Goal: Task Accomplishment & Management: Manage account settings

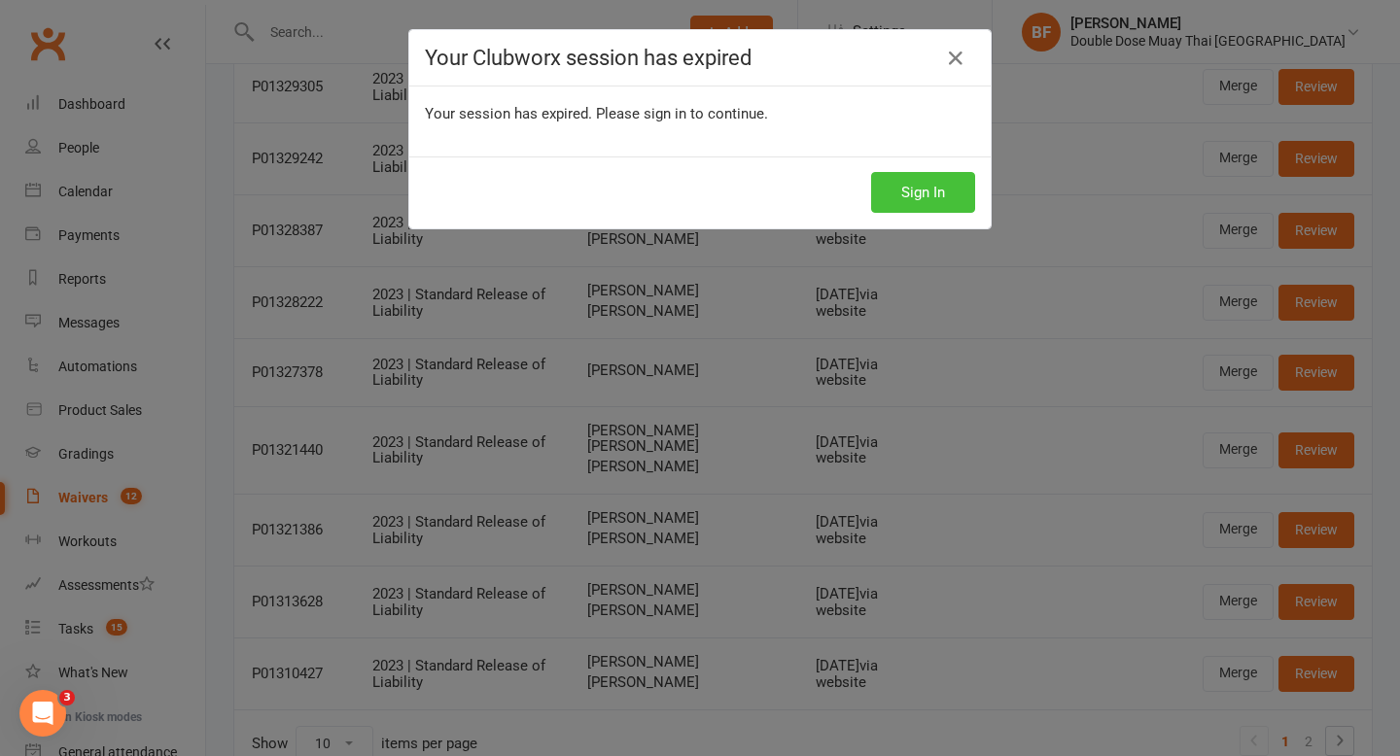
click at [911, 179] on button "Sign In" at bounding box center [923, 192] width 104 height 41
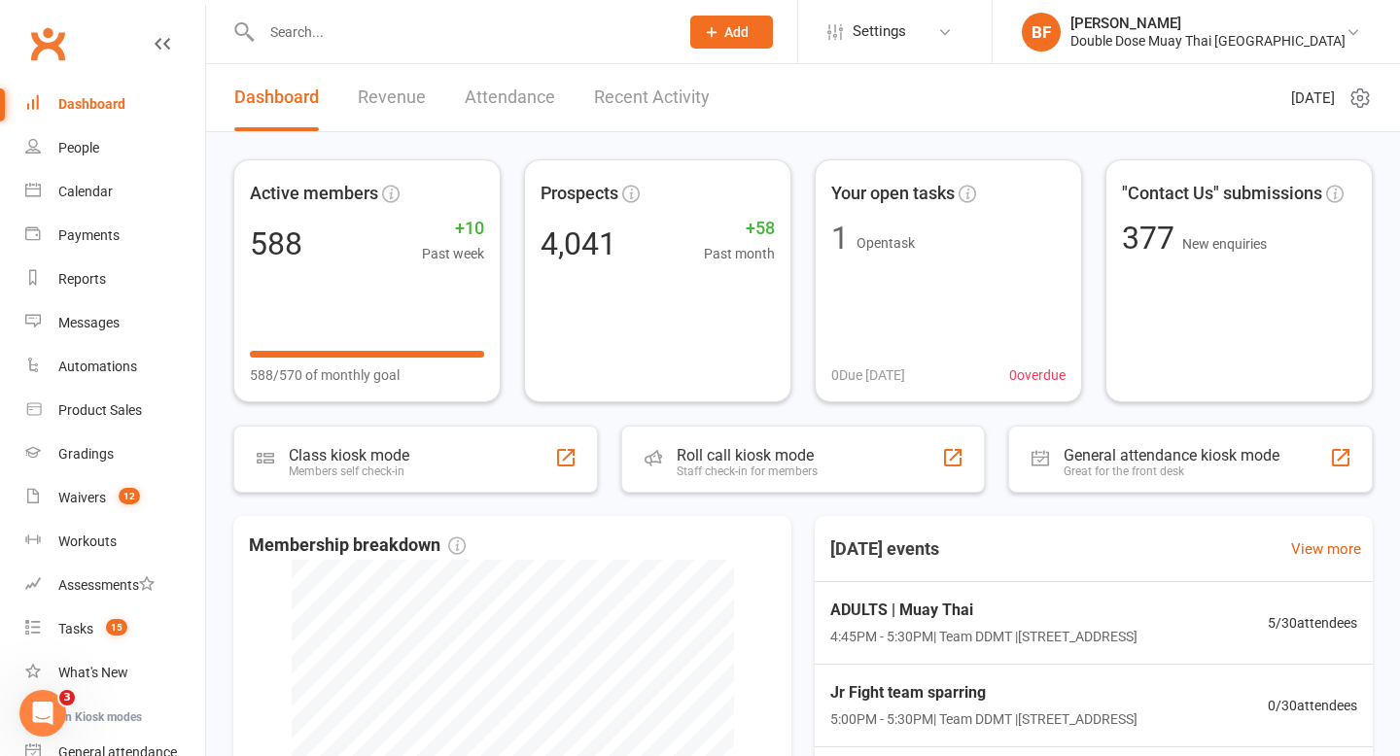
click at [333, 26] on input "text" at bounding box center [460, 31] width 409 height 27
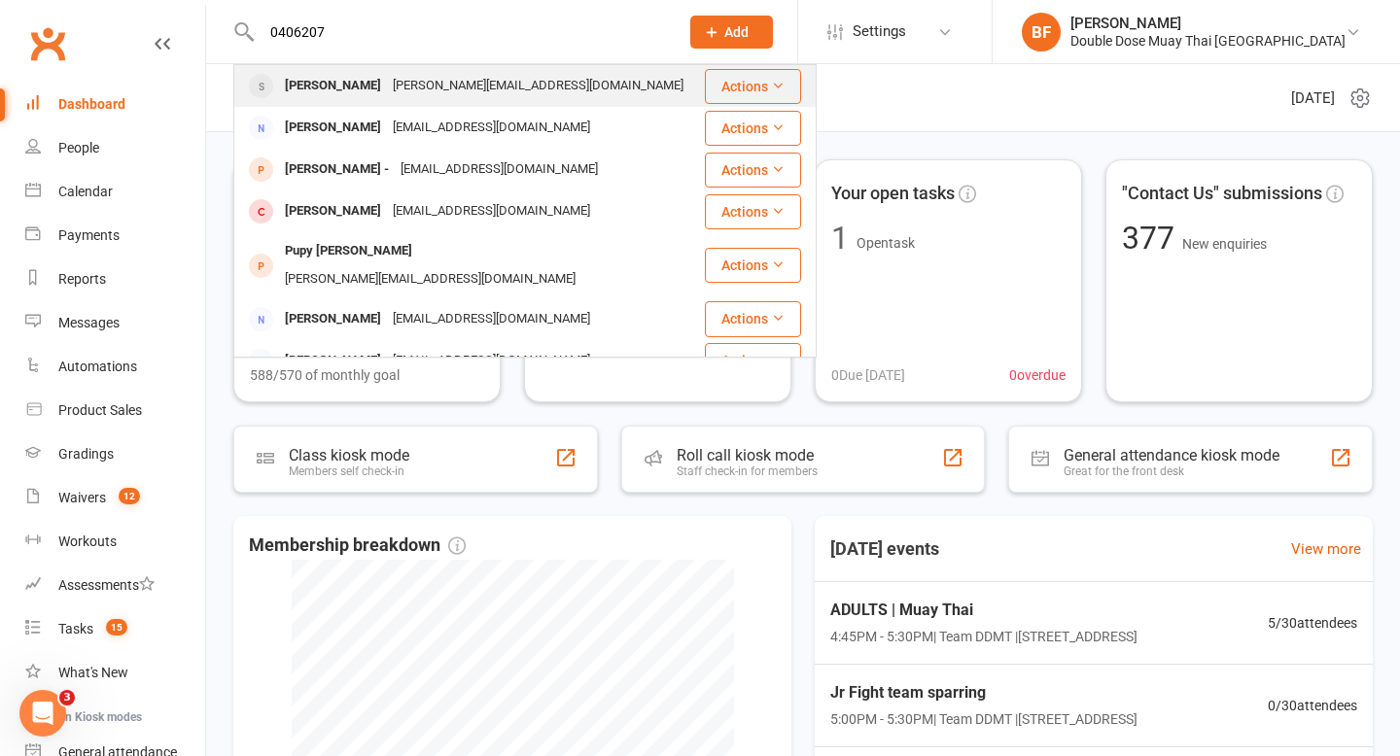
type input "0406207"
click at [387, 78] on div "Terry.eason77@gmail.com" at bounding box center [538, 86] width 302 height 28
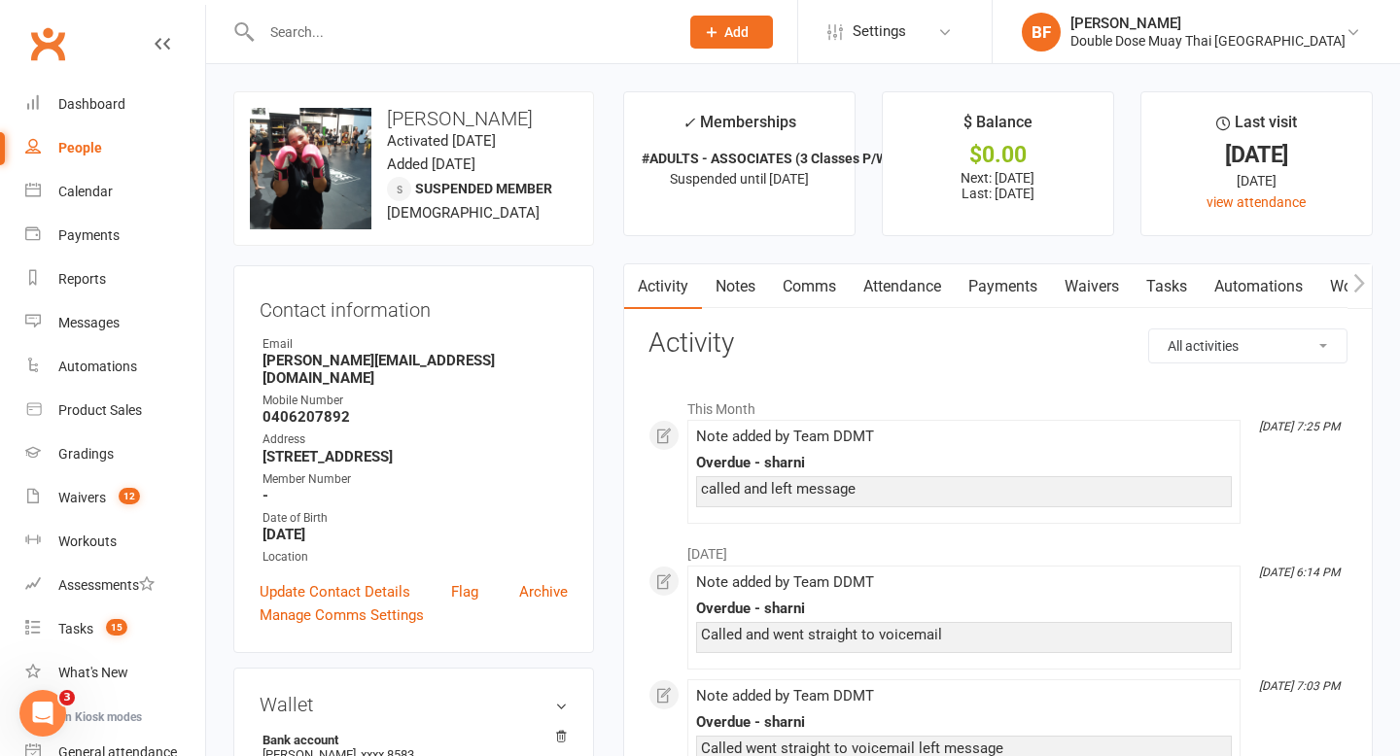
click at [739, 284] on link "Notes" at bounding box center [735, 286] width 67 height 45
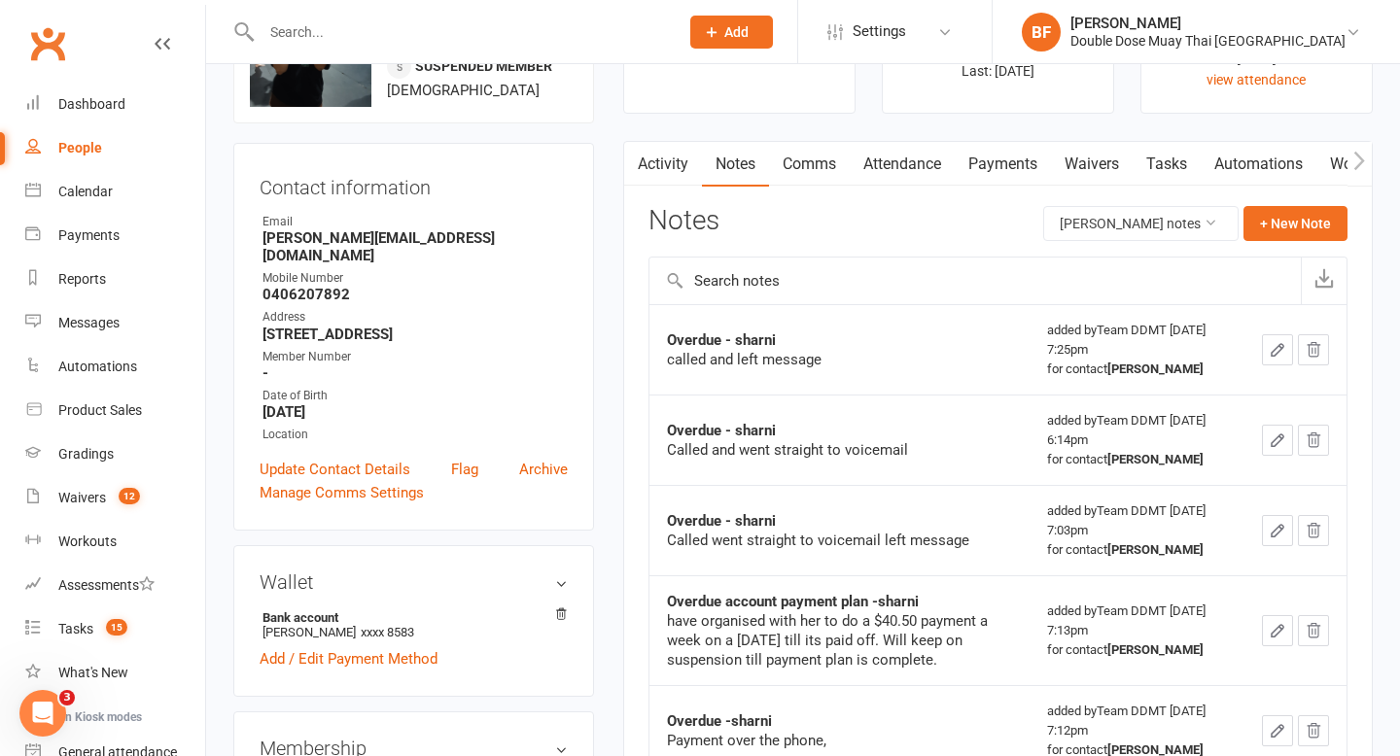
scroll to position [124, 0]
click at [1009, 158] on link "Payments" at bounding box center [1003, 162] width 96 height 45
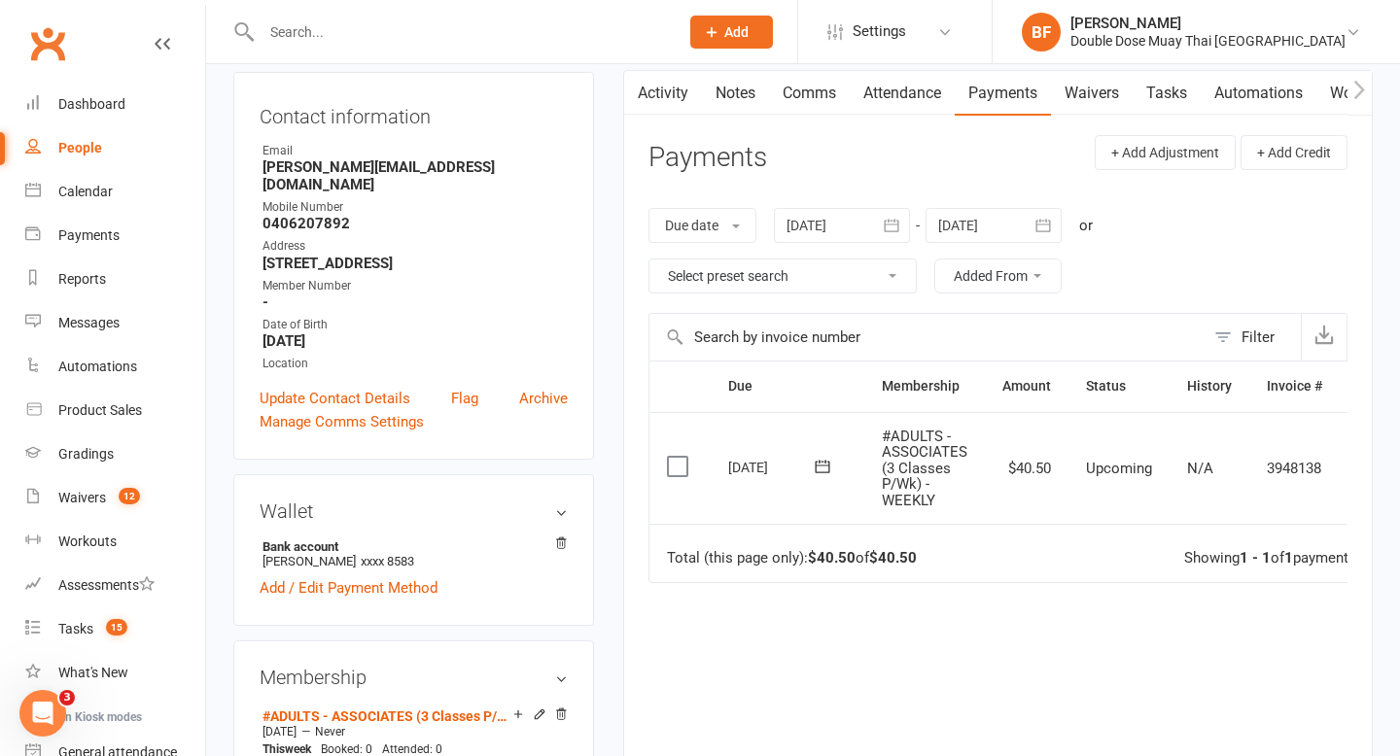
scroll to position [205, 0]
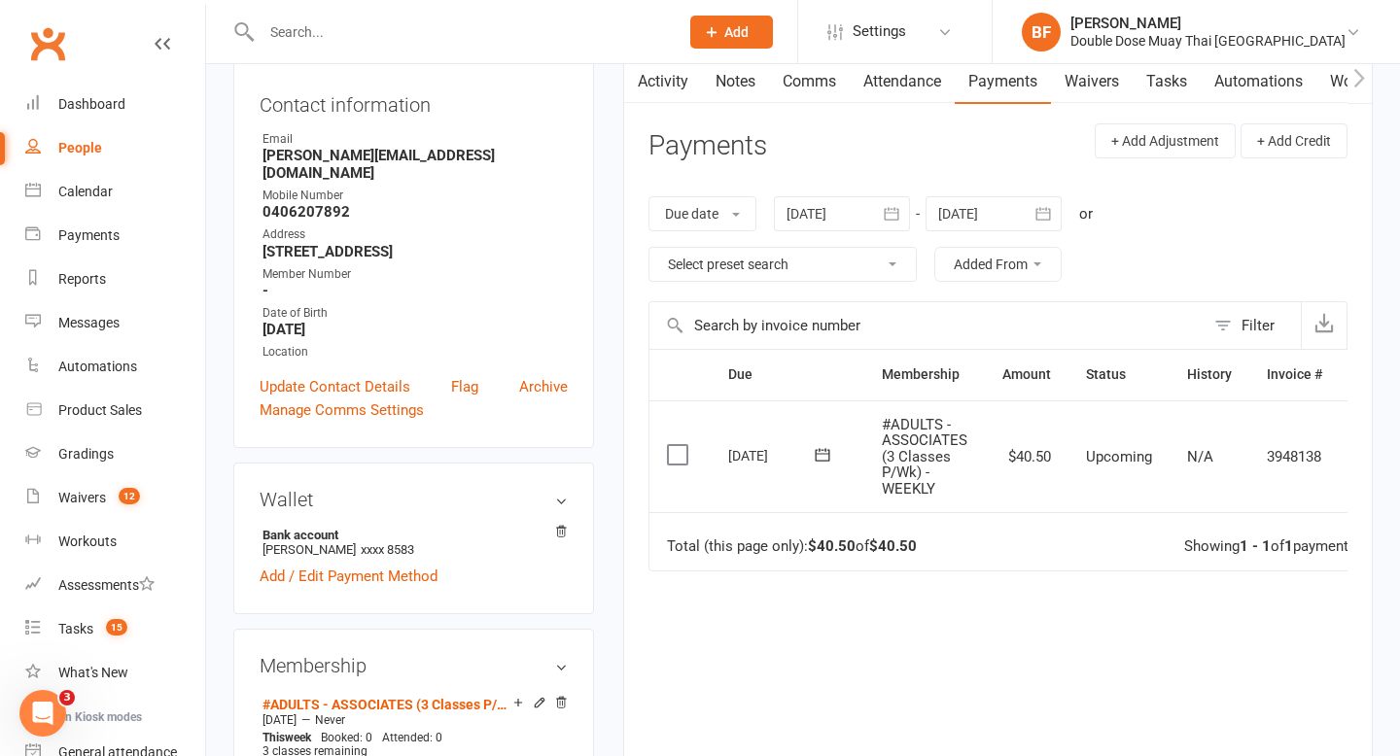
click at [853, 207] on div at bounding box center [842, 213] width 136 height 35
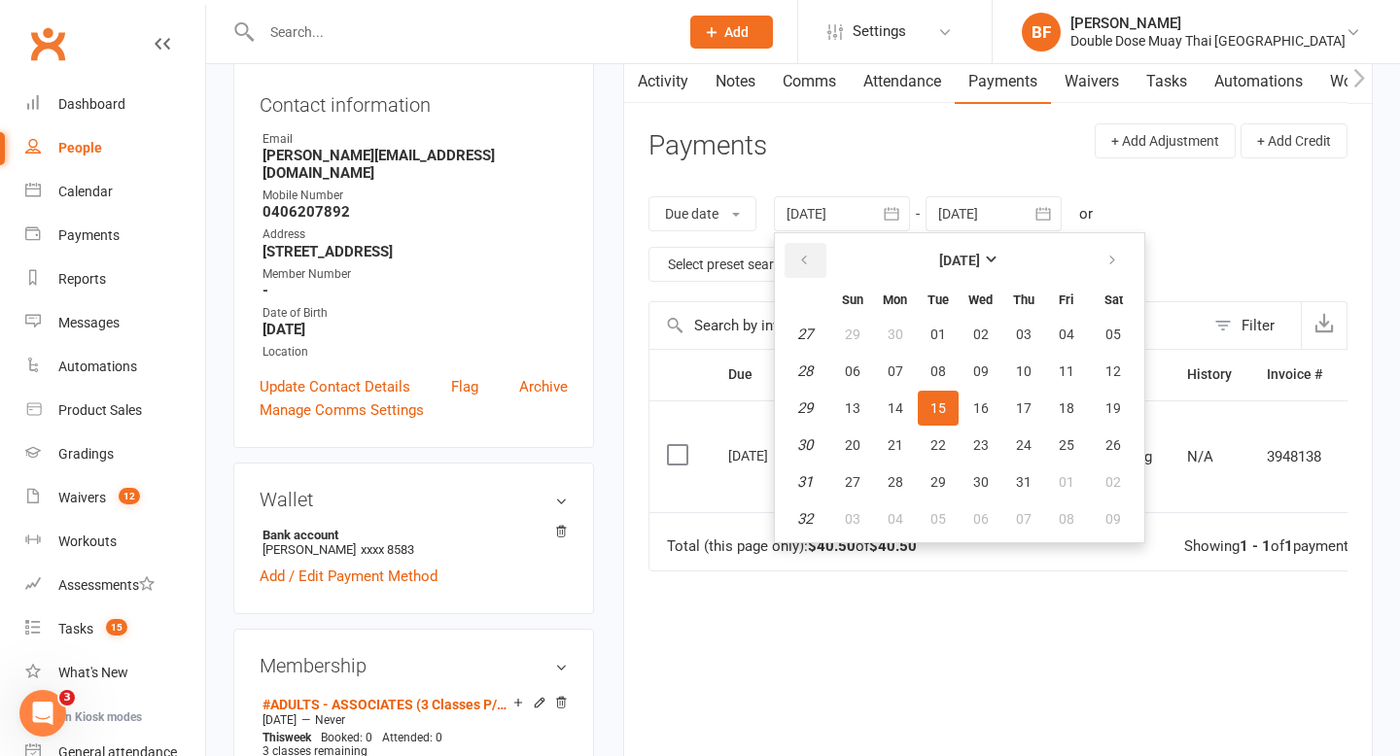
click at [802, 256] on icon "button" at bounding box center [804, 261] width 14 height 16
click at [913, 327] on button "02" at bounding box center [895, 334] width 41 height 35
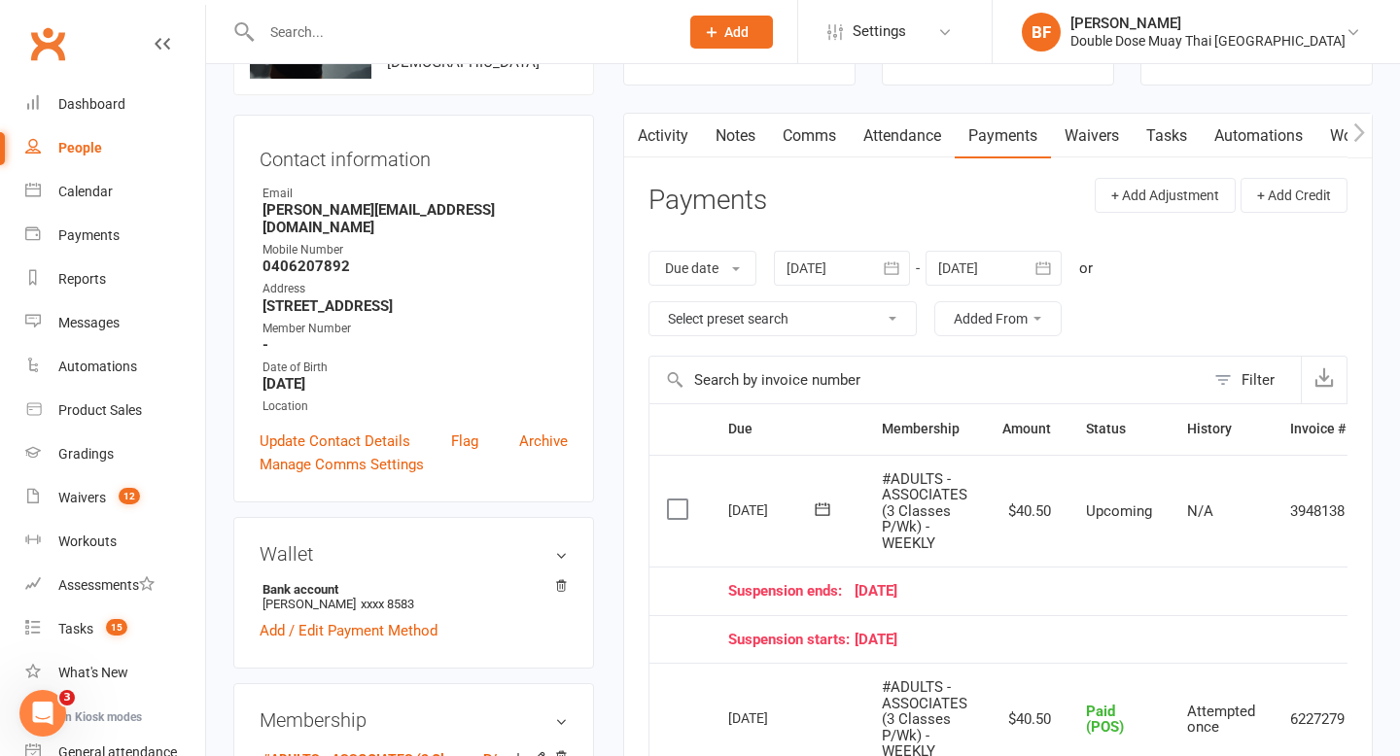
scroll to position [94, 0]
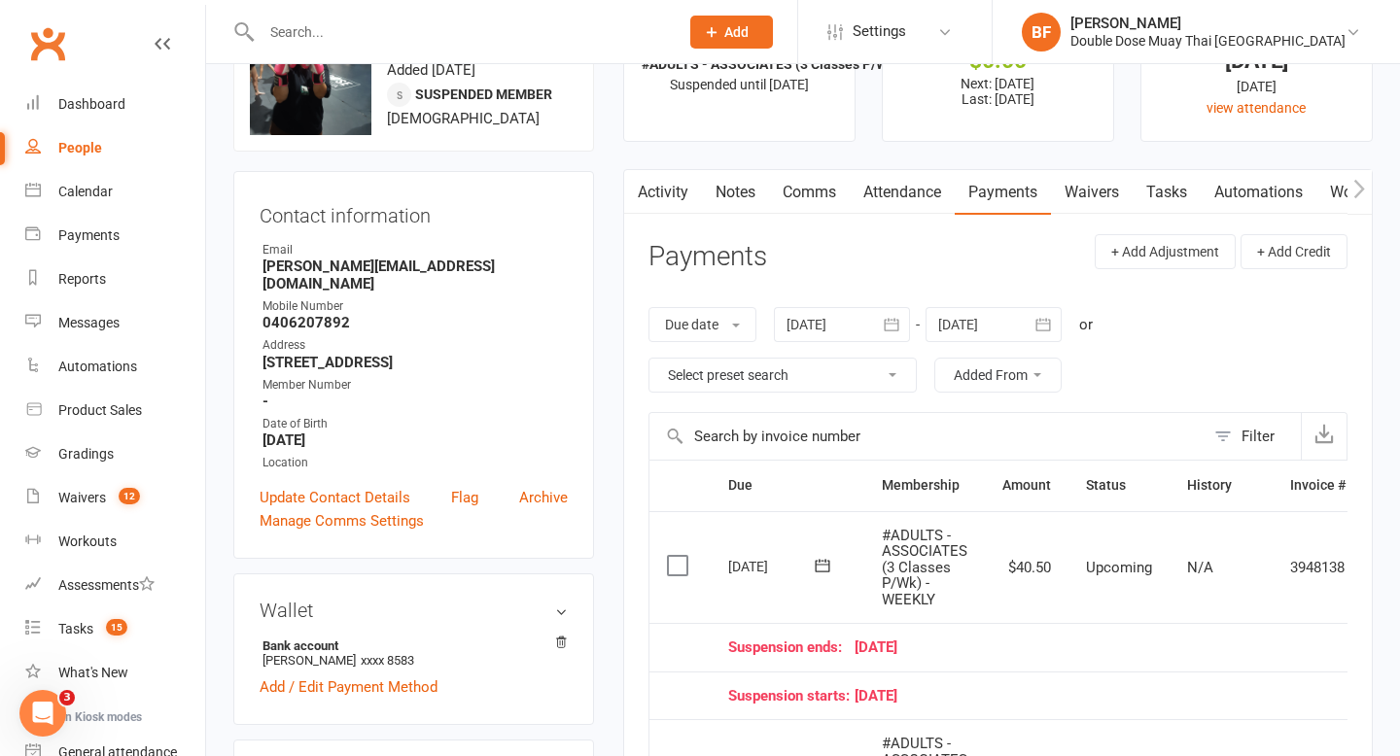
click at [886, 327] on icon "button" at bounding box center [891, 324] width 19 height 19
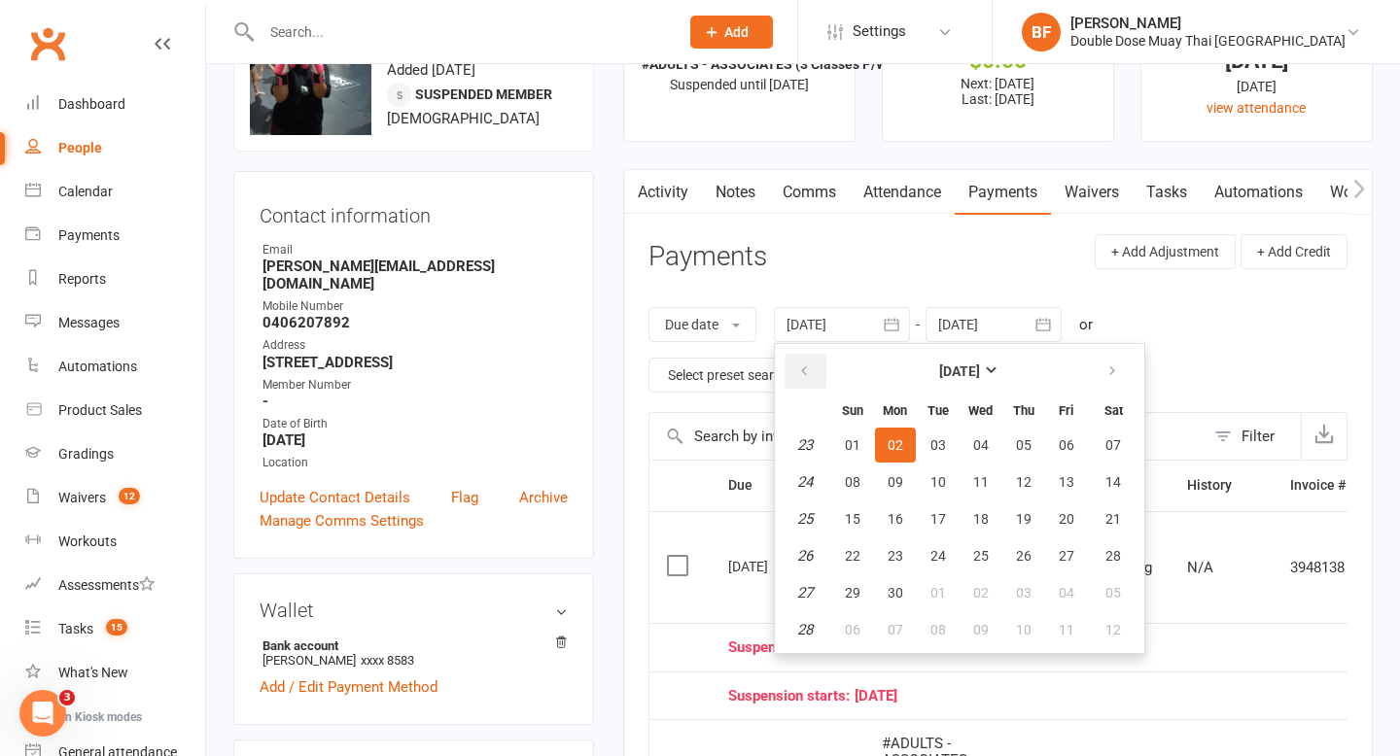
click at [801, 364] on icon "button" at bounding box center [804, 372] width 14 height 16
click at [1113, 442] on span "01" at bounding box center [1114, 446] width 16 height 16
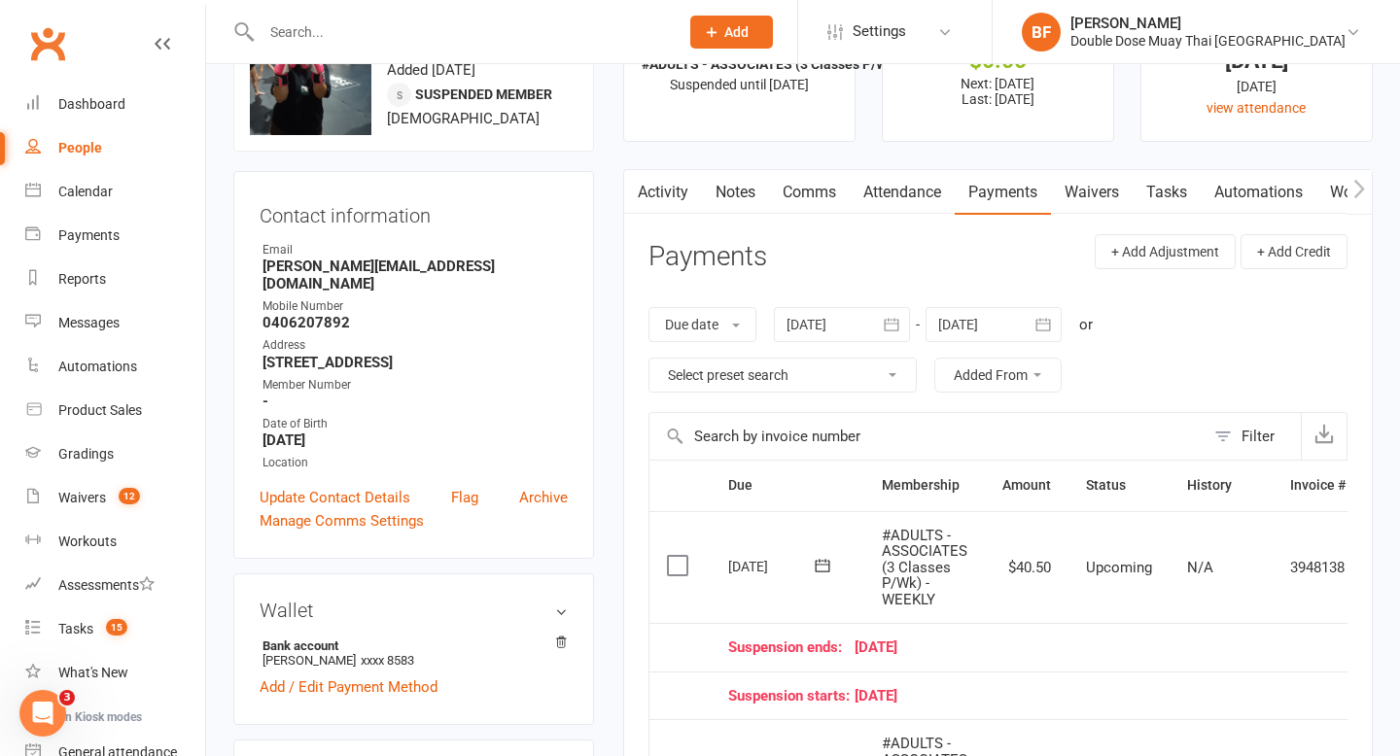
type input "01 Feb 2025"
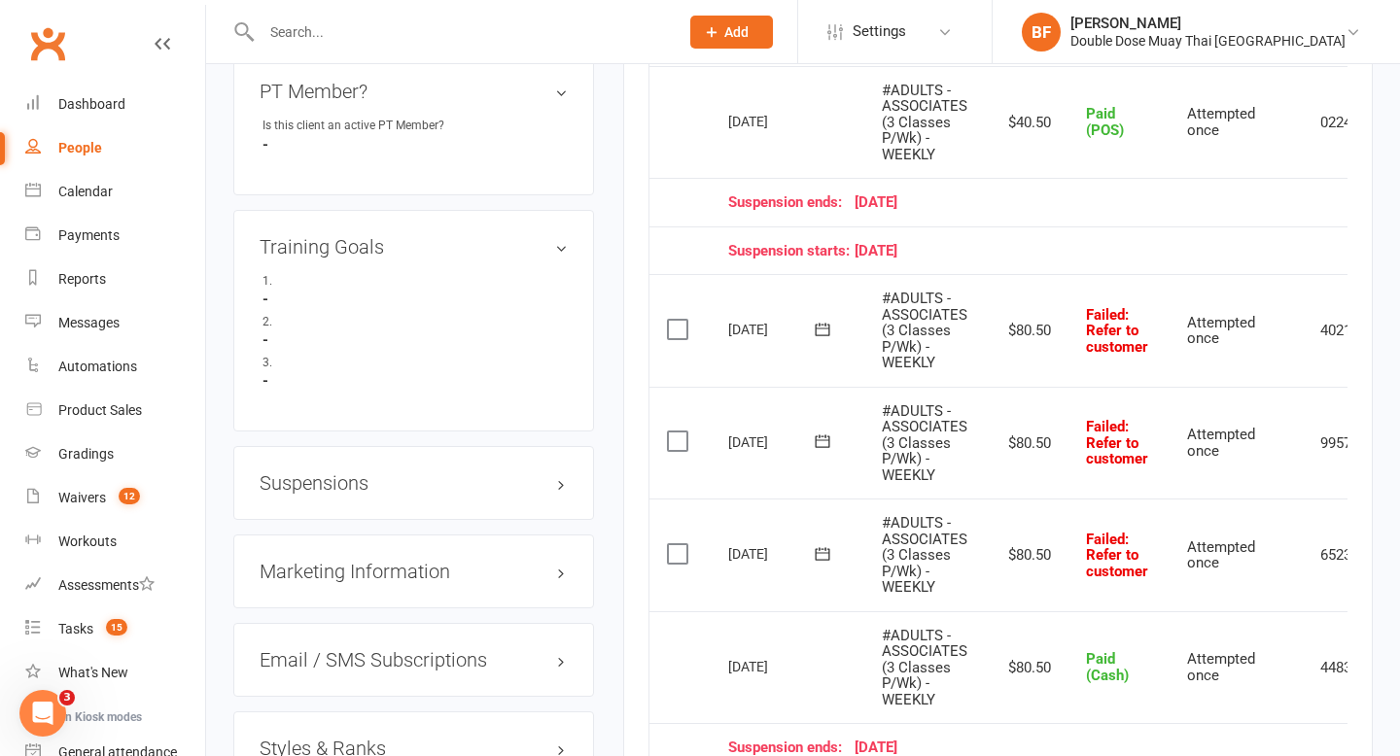
scroll to position [0, 108]
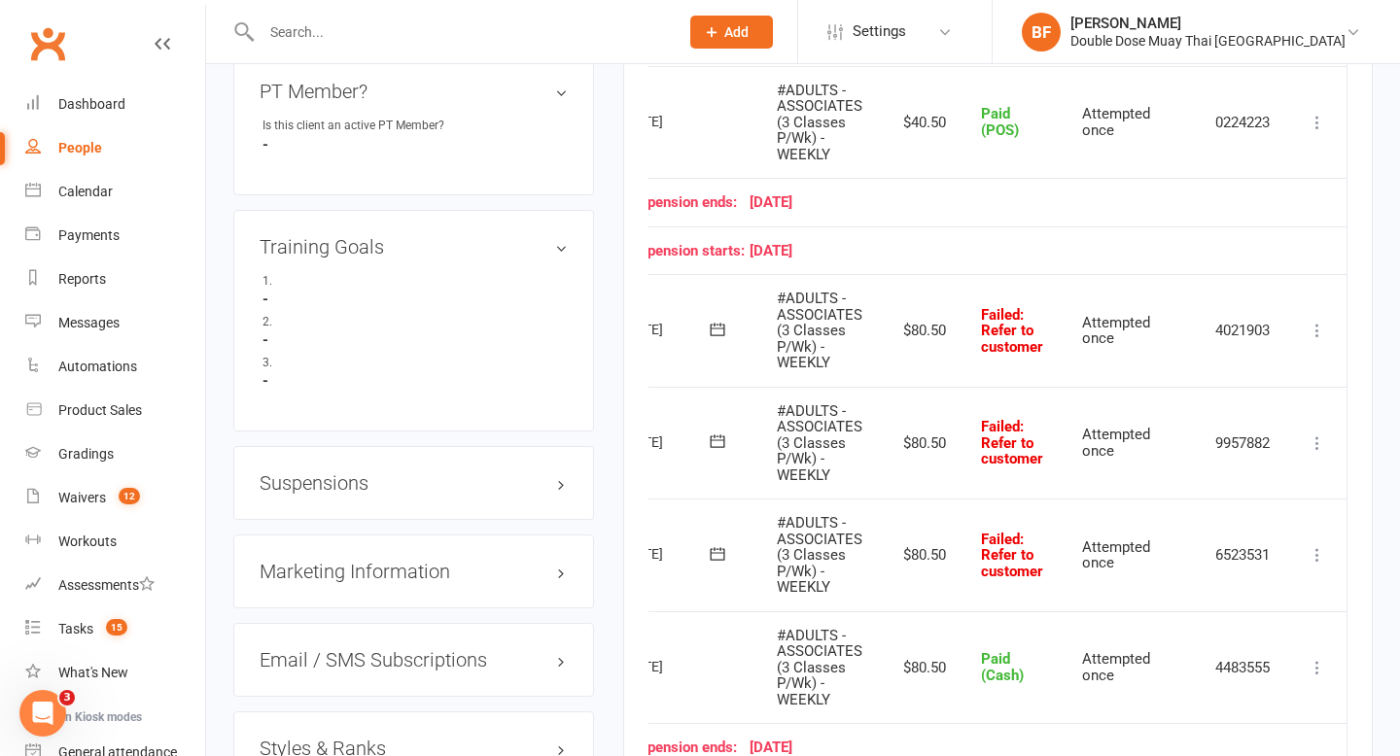
click at [1310, 560] on icon at bounding box center [1317, 554] width 19 height 19
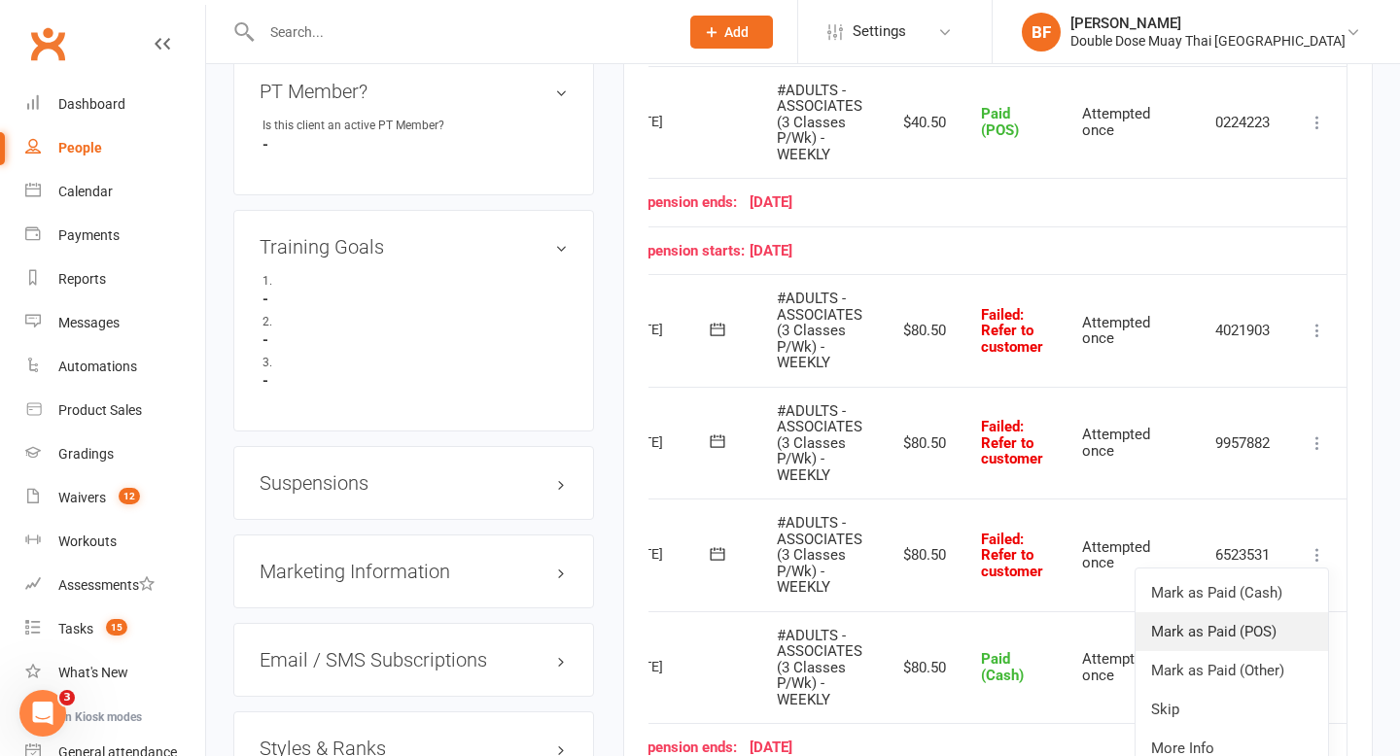
click at [1270, 638] on link "Mark as Paid (POS)" at bounding box center [1232, 632] width 193 height 39
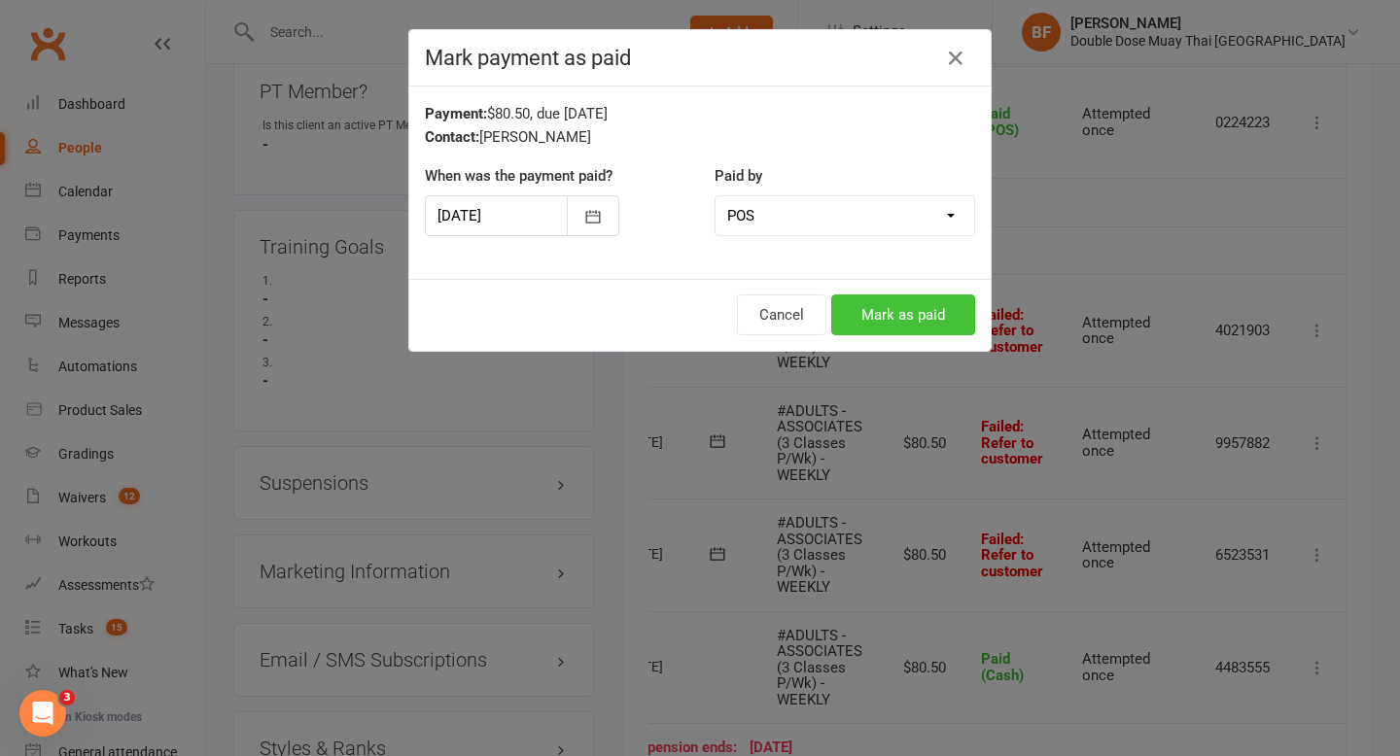
click at [921, 318] on button "Mark as paid" at bounding box center [903, 315] width 144 height 41
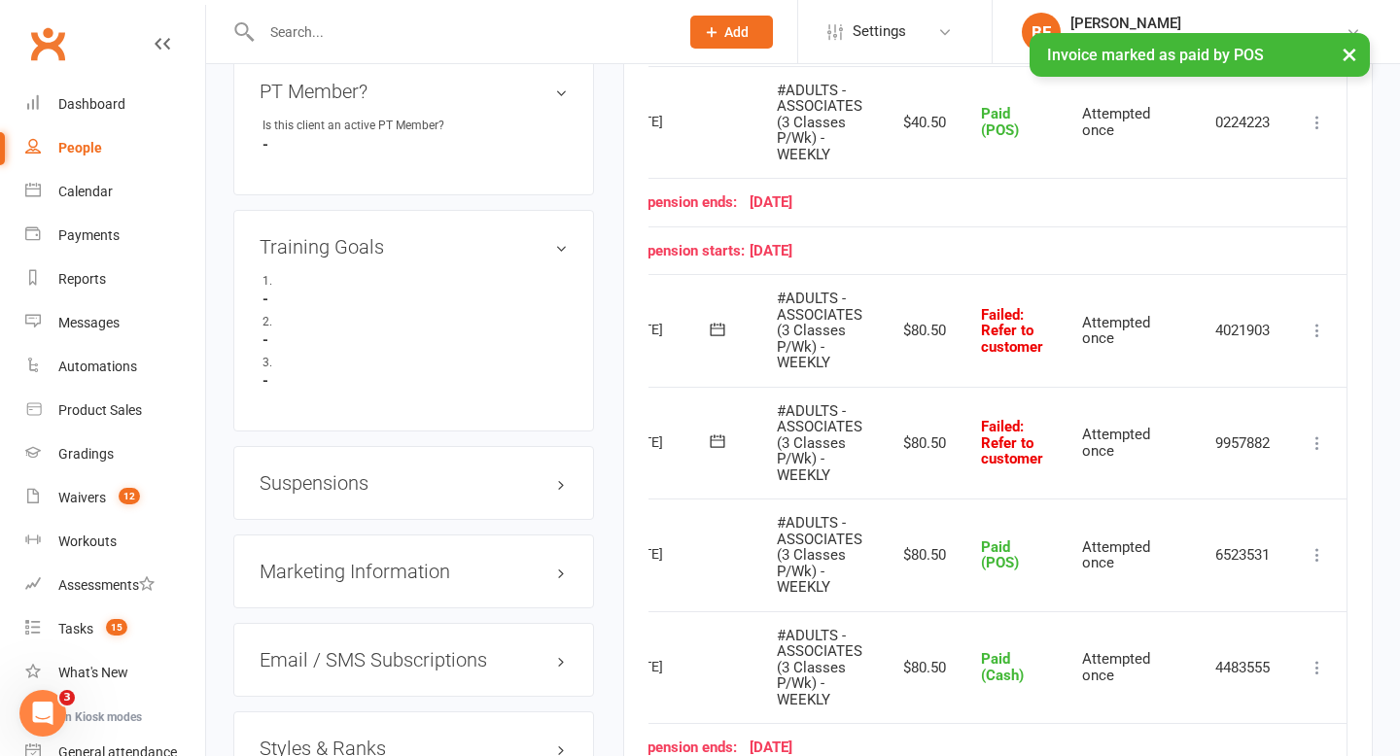
click at [1319, 444] on icon at bounding box center [1317, 443] width 19 height 19
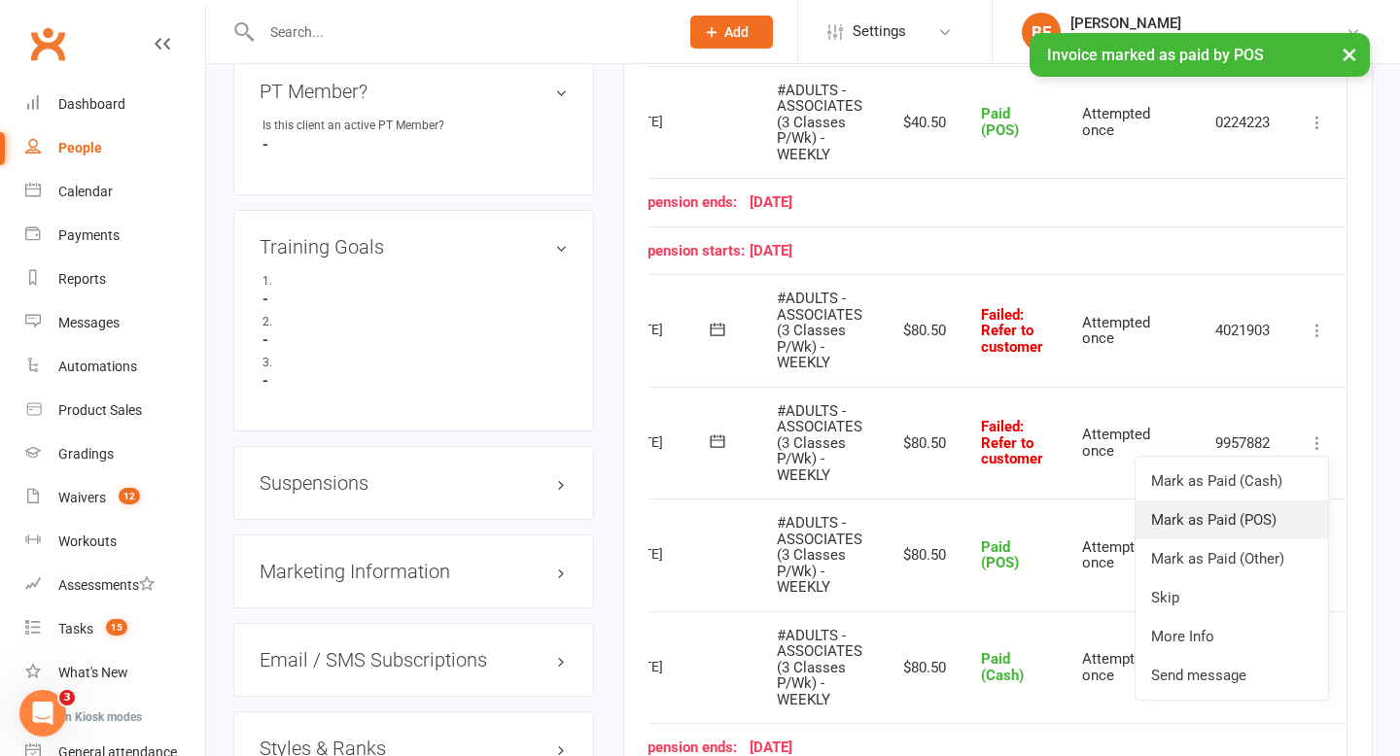
click at [1259, 521] on link "Mark as Paid (POS)" at bounding box center [1232, 520] width 193 height 39
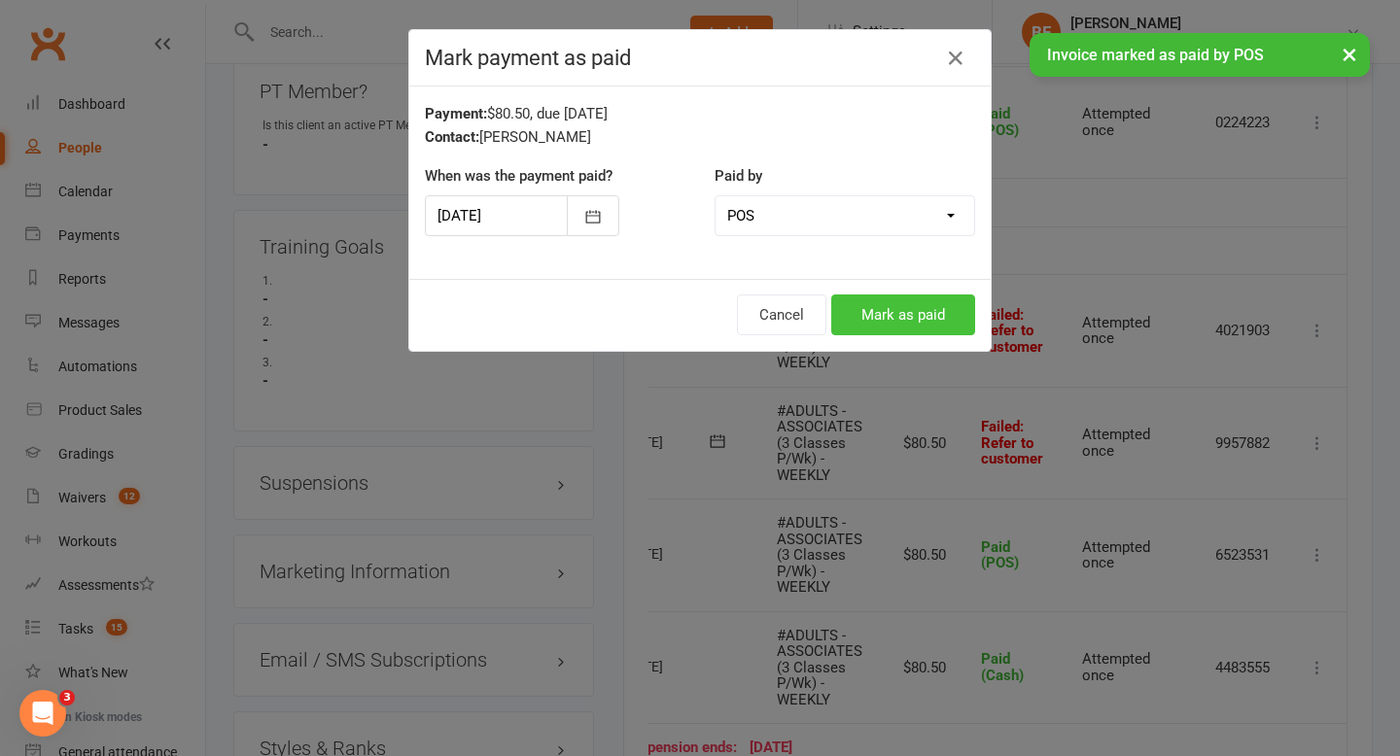
click at [900, 315] on button "Mark as paid" at bounding box center [903, 315] width 144 height 41
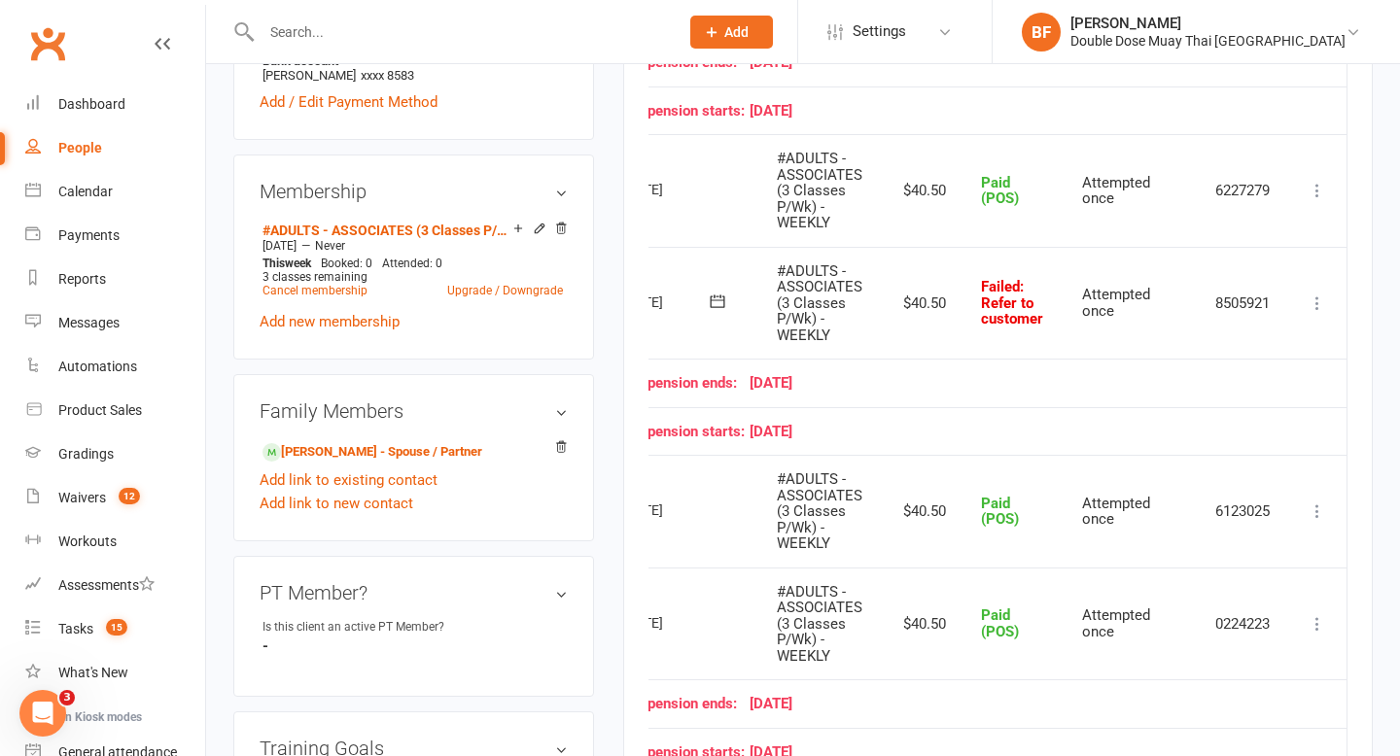
scroll to position [672, 0]
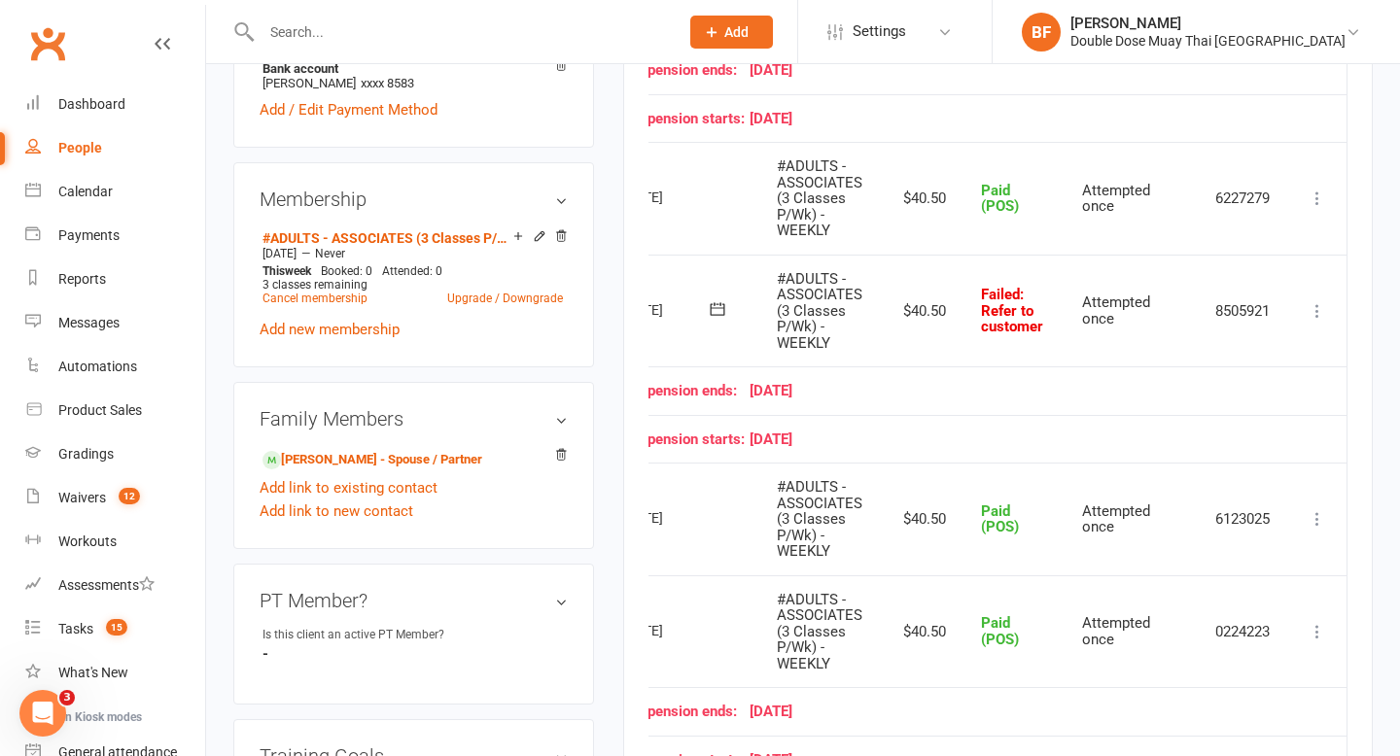
click at [1318, 304] on icon at bounding box center [1317, 310] width 19 height 19
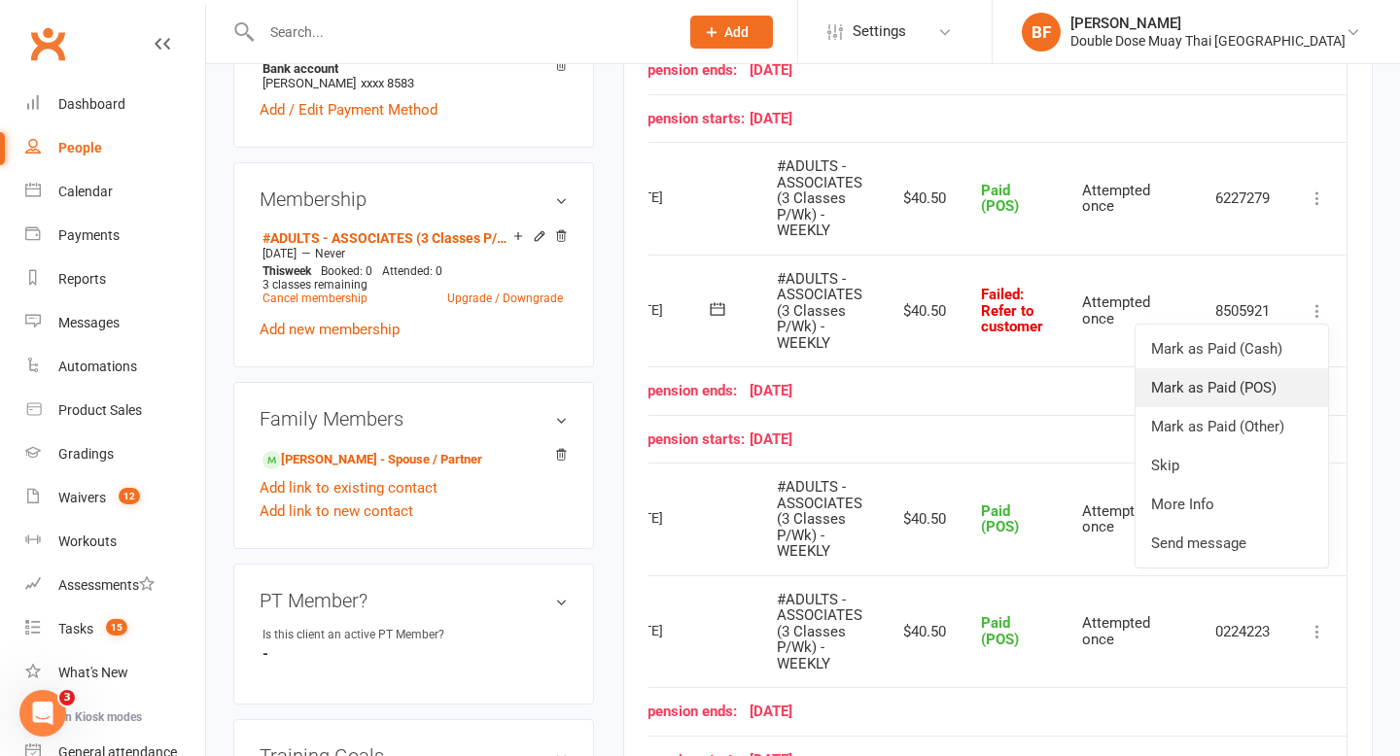
click at [1287, 381] on link "Mark as Paid (POS)" at bounding box center [1232, 388] width 193 height 39
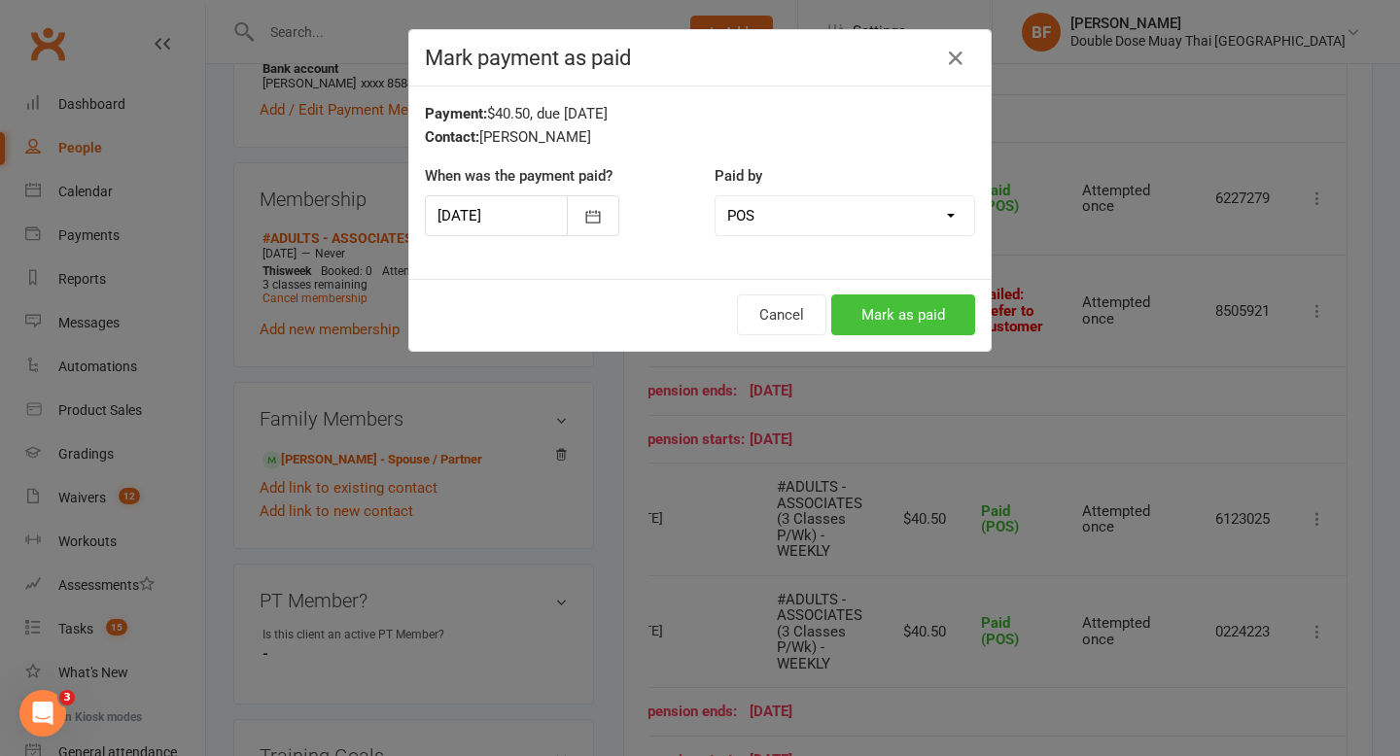
click at [876, 304] on button "Mark as paid" at bounding box center [903, 315] width 144 height 41
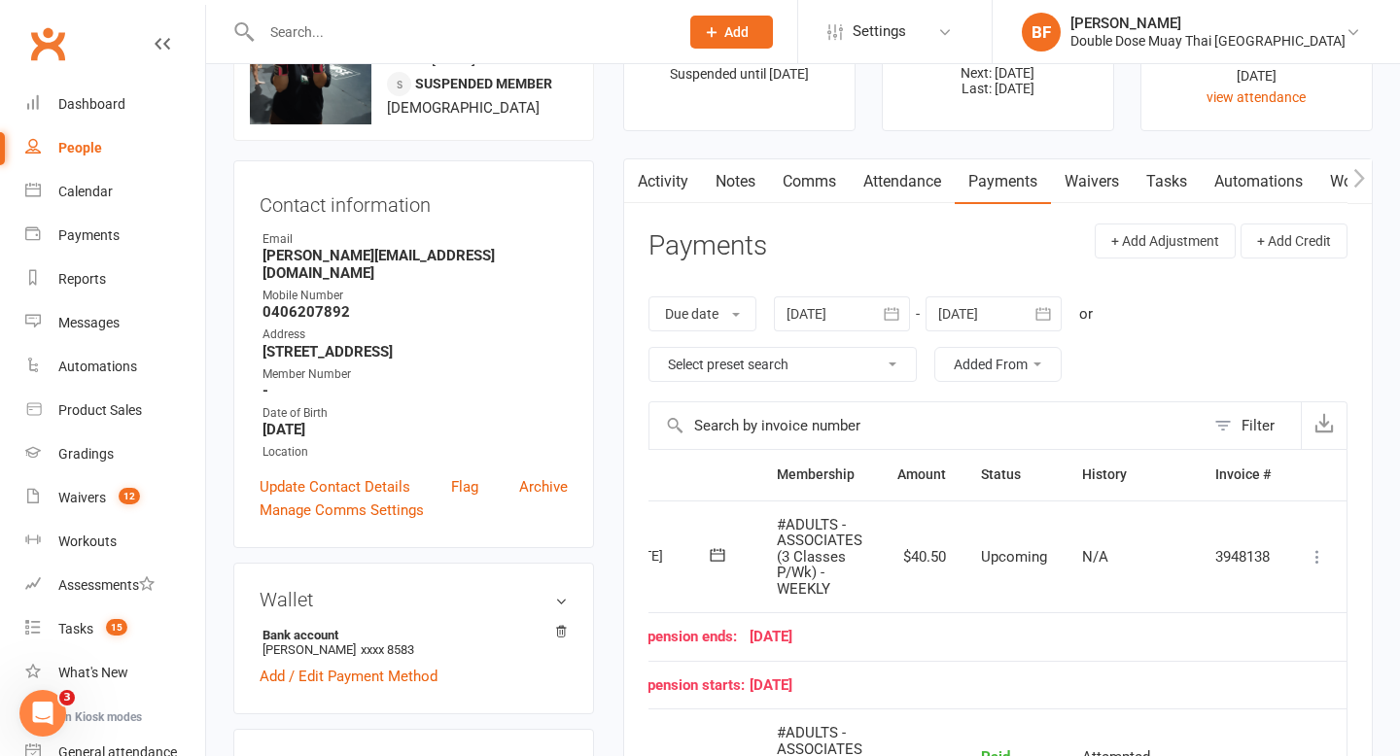
scroll to position [104, 0]
click at [743, 178] on link "Notes" at bounding box center [735, 182] width 67 height 45
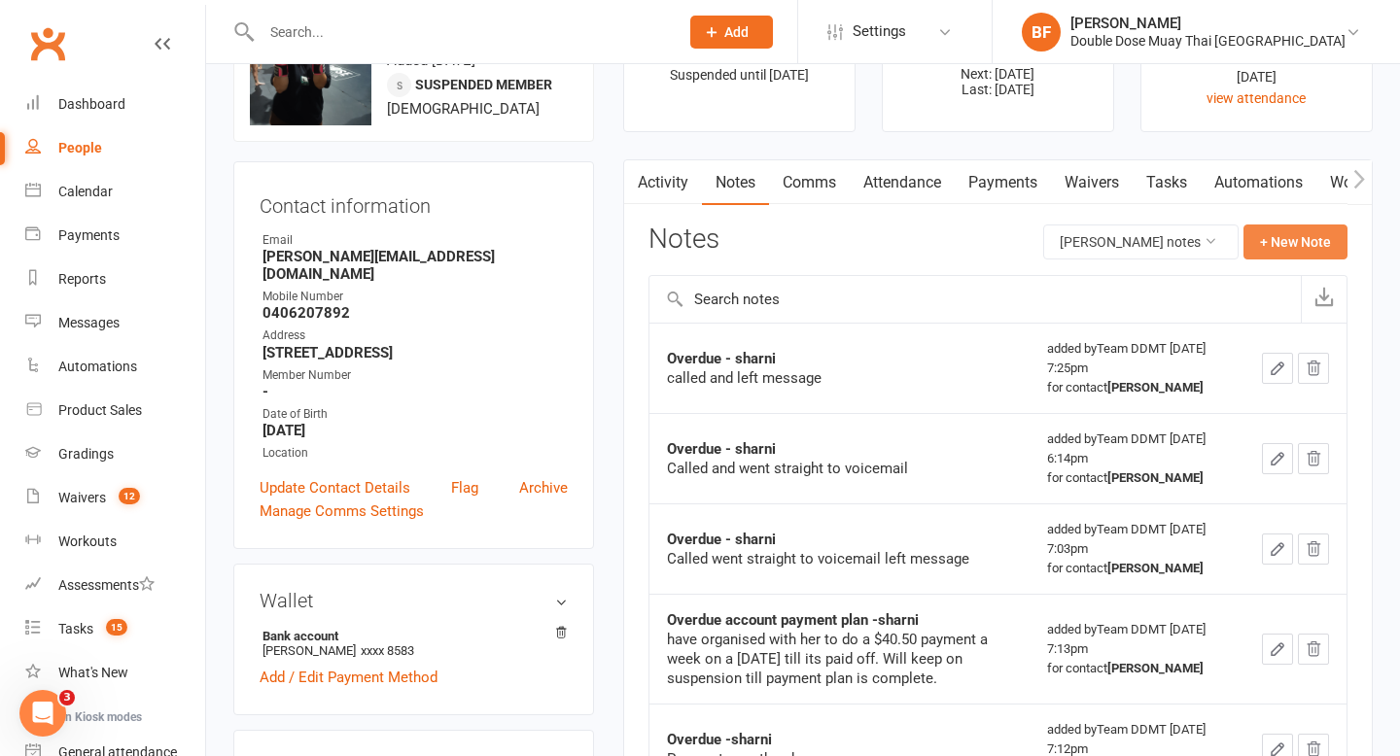
click at [1307, 248] on button "+ New Note" at bounding box center [1296, 242] width 104 height 35
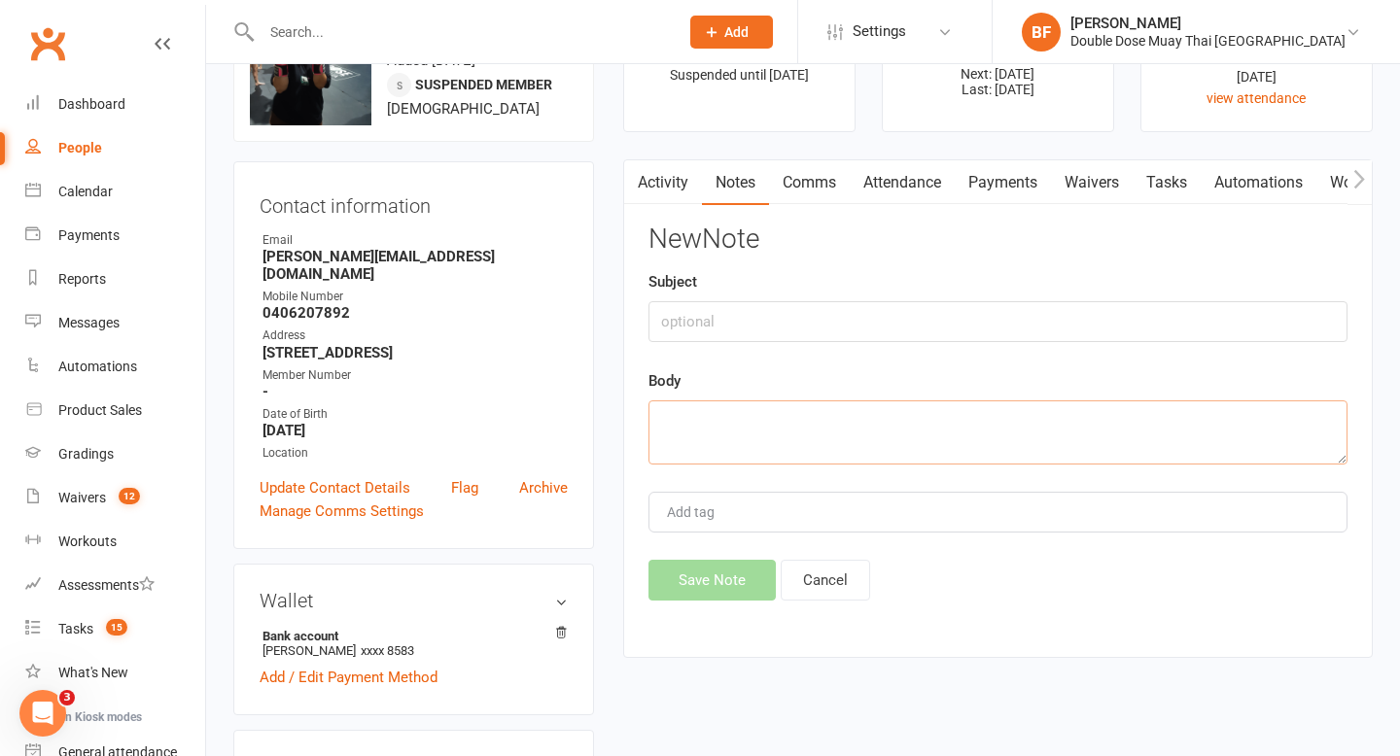
click at [883, 428] on textarea at bounding box center [998, 433] width 699 height 64
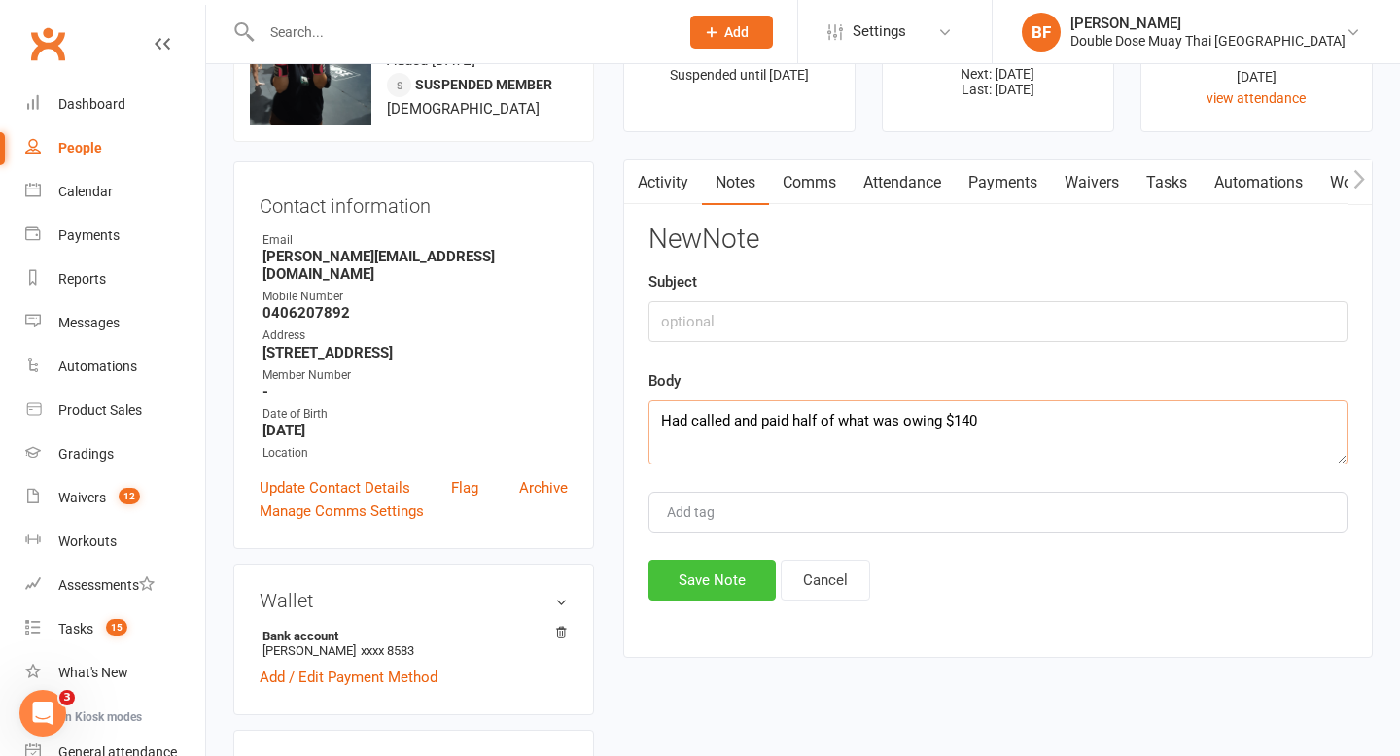
type textarea "Had called and paid half of what was owing $140"
click at [736, 577] on button "Save Note" at bounding box center [712, 580] width 127 height 41
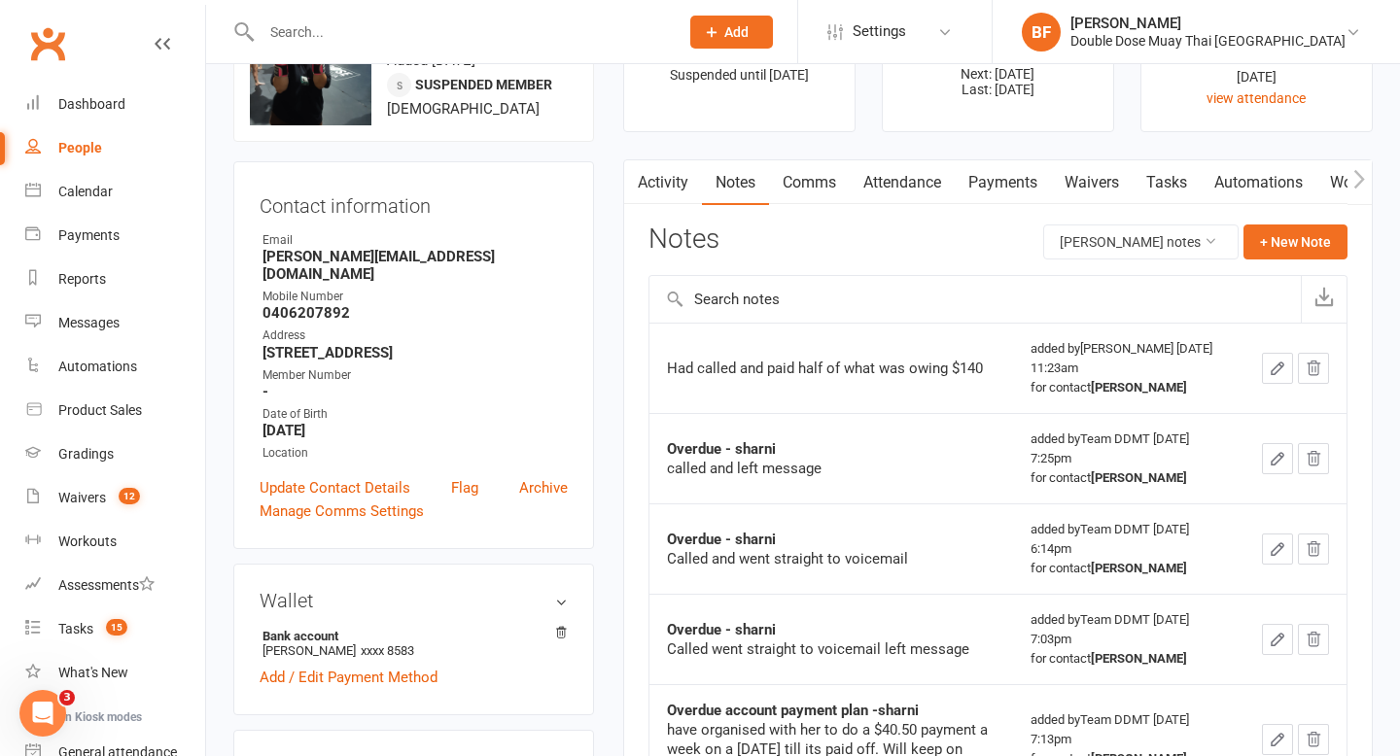
click at [987, 188] on link "Payments" at bounding box center [1003, 182] width 96 height 45
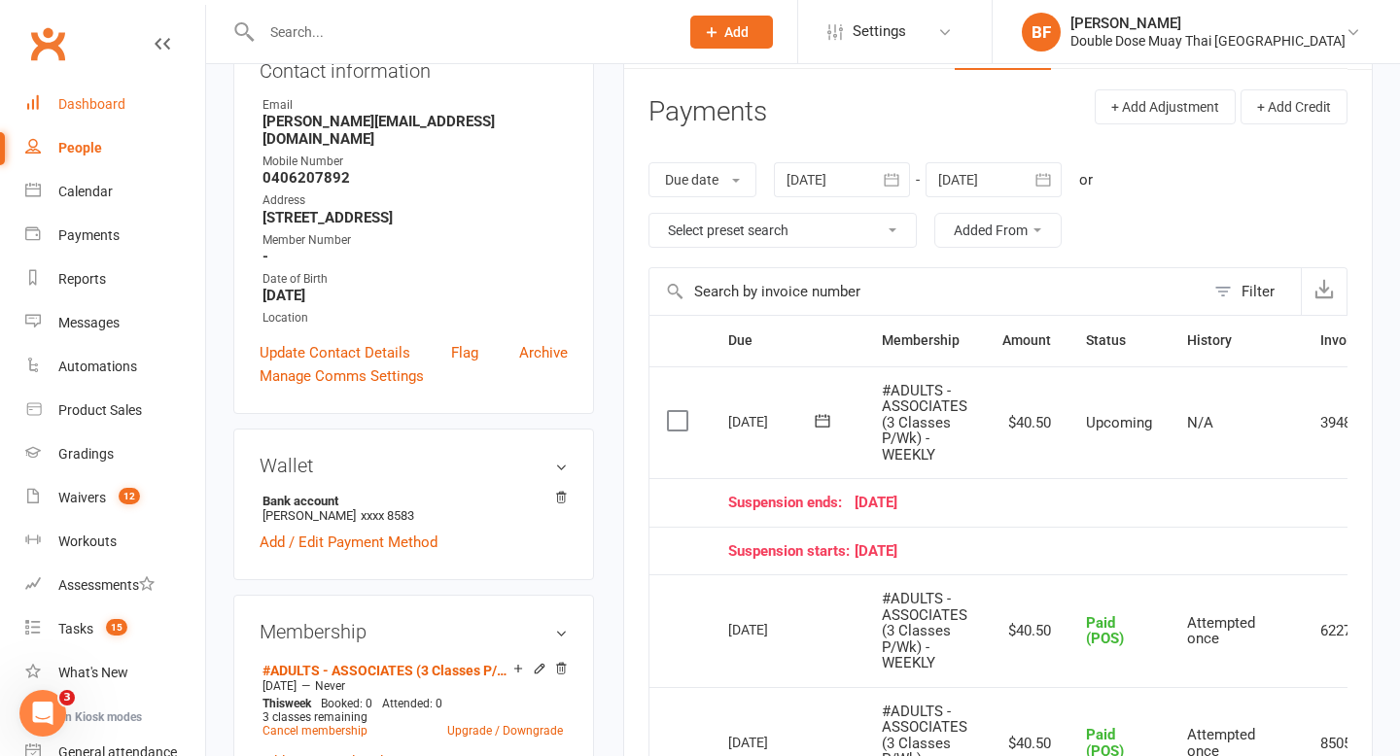
click at [100, 109] on div "Dashboard" at bounding box center [91, 104] width 67 height 16
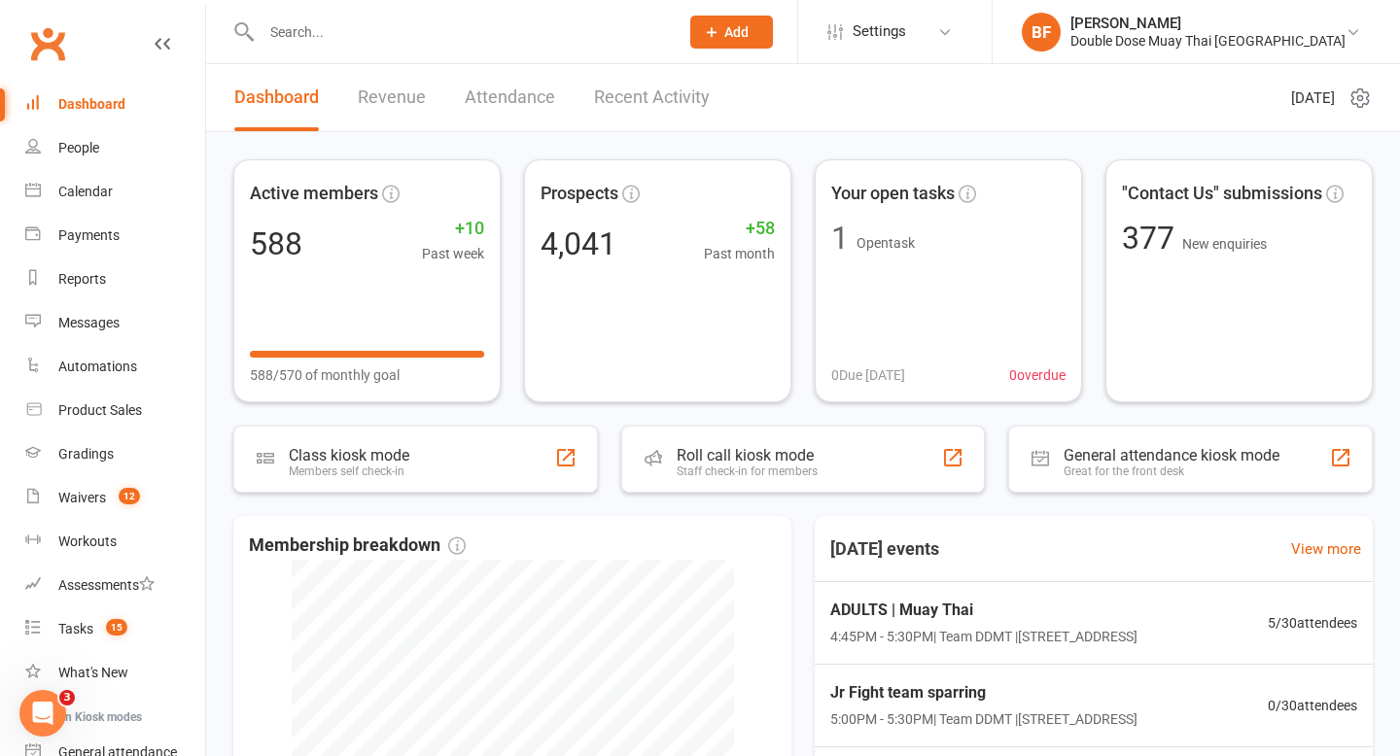
click at [361, 31] on input "text" at bounding box center [460, 31] width 409 height 27
paste input "0433909309"
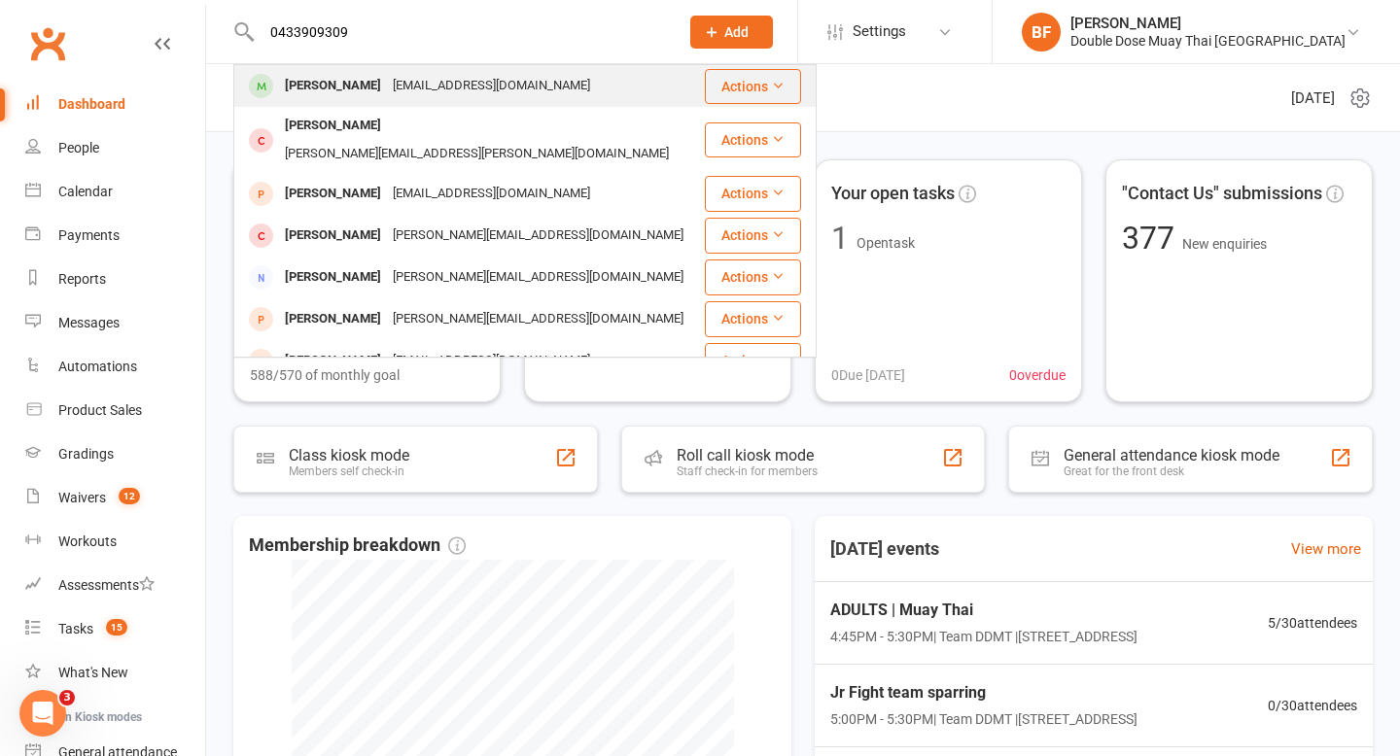
type input "0433909309"
click at [508, 94] on div "pamelakr41@gmail.com" at bounding box center [491, 86] width 209 height 28
